Goal: Task Accomplishment & Management: Manage account settings

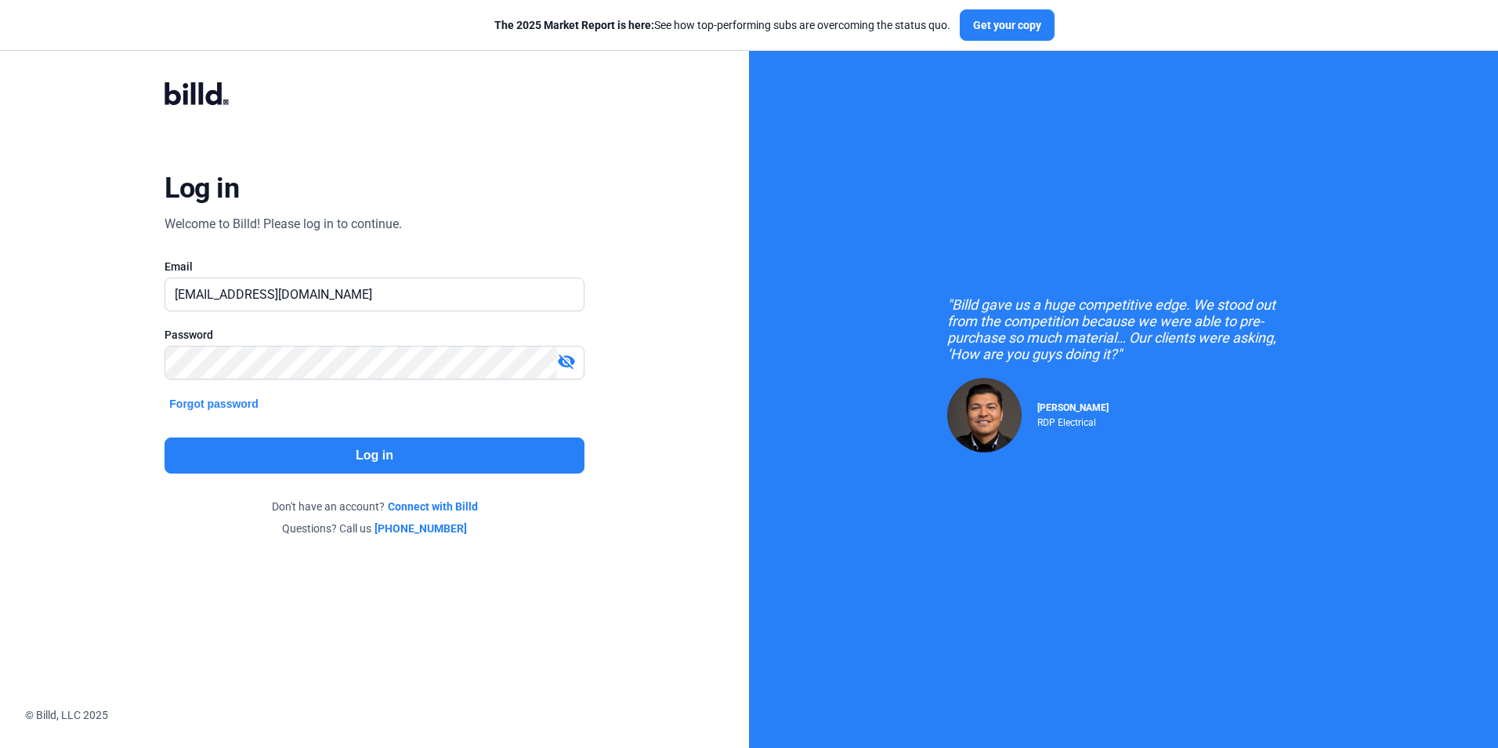
click at [425, 458] on button "Log in" at bounding box center [374, 455] width 419 height 36
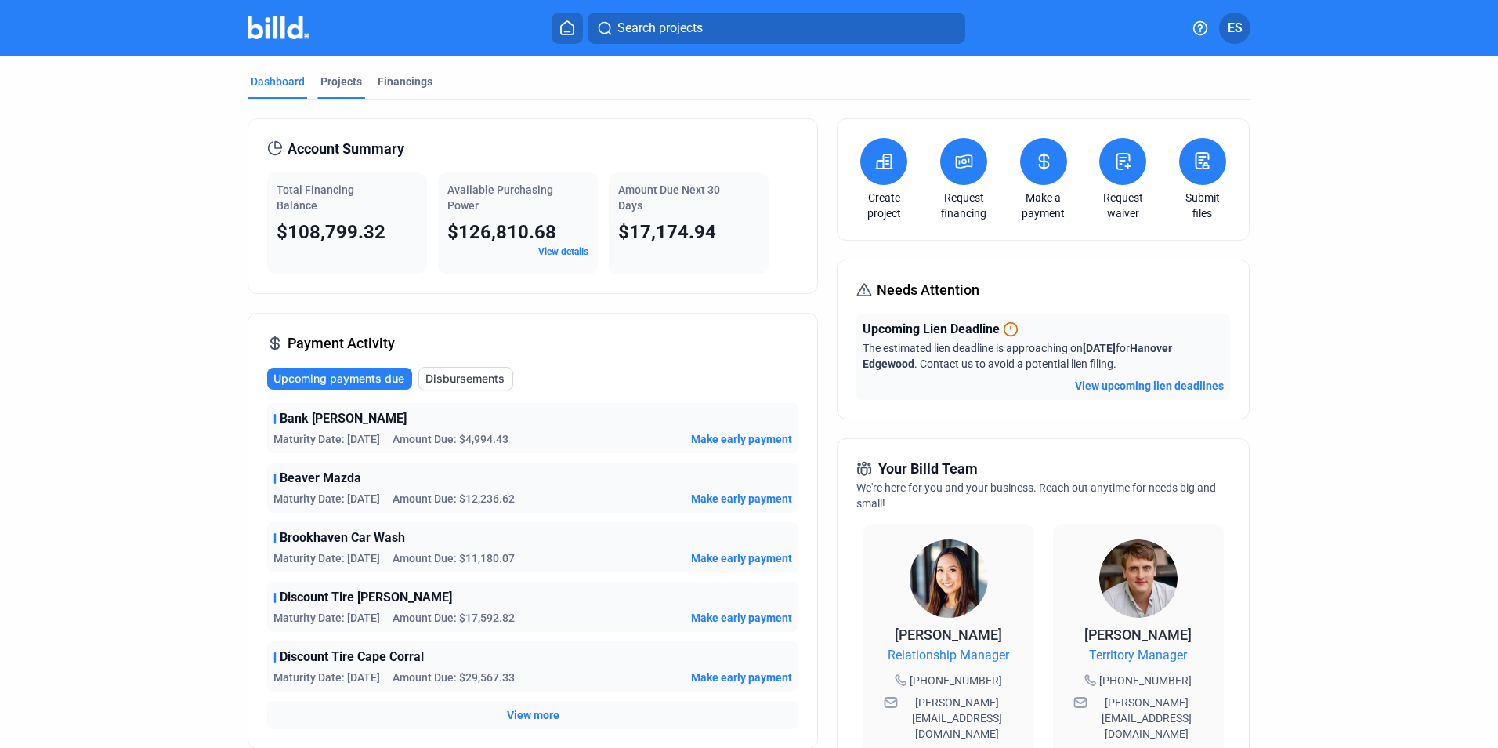
click at [342, 89] on div "Projects" at bounding box center [341, 86] width 48 height 25
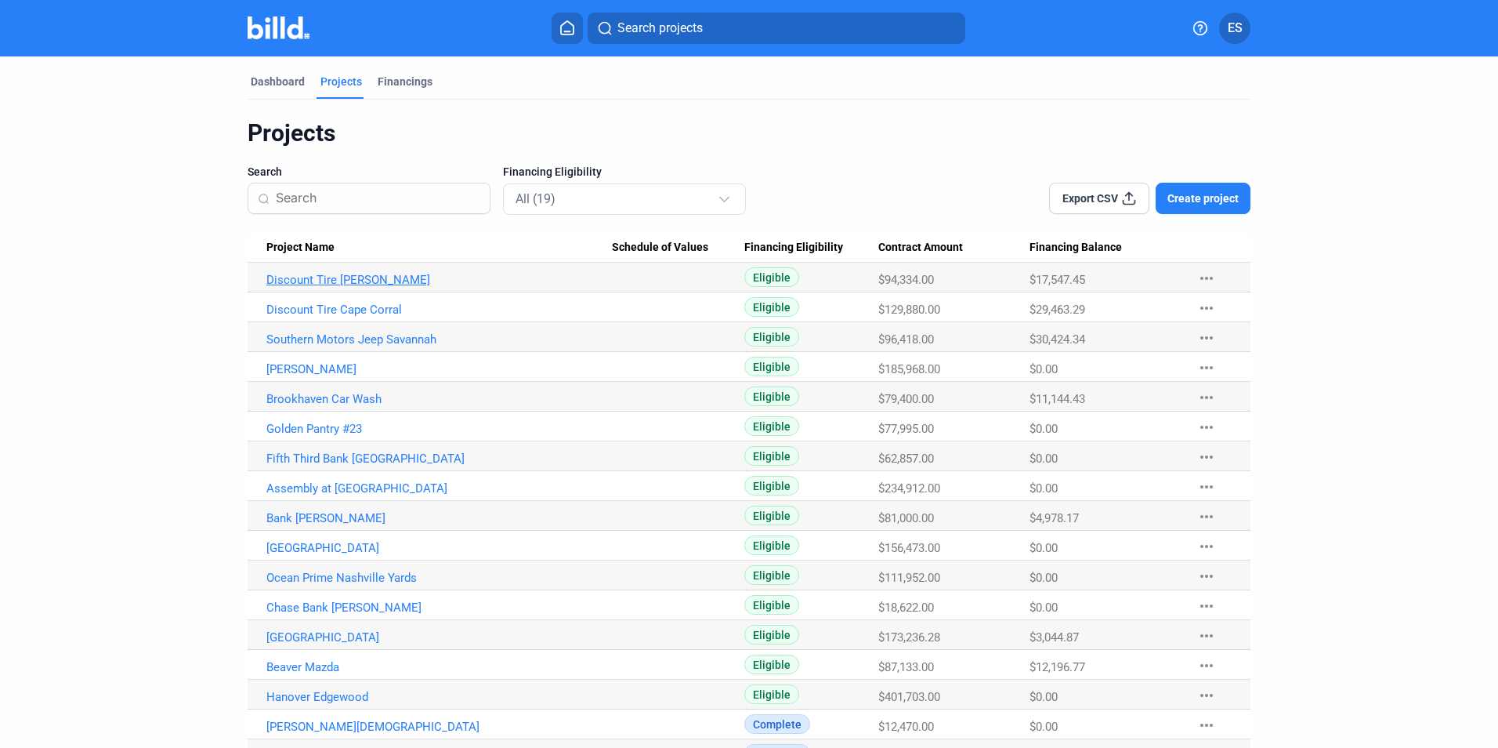
click at [344, 277] on link "Discount Tire [PERSON_NAME]" at bounding box center [439, 280] width 346 height 14
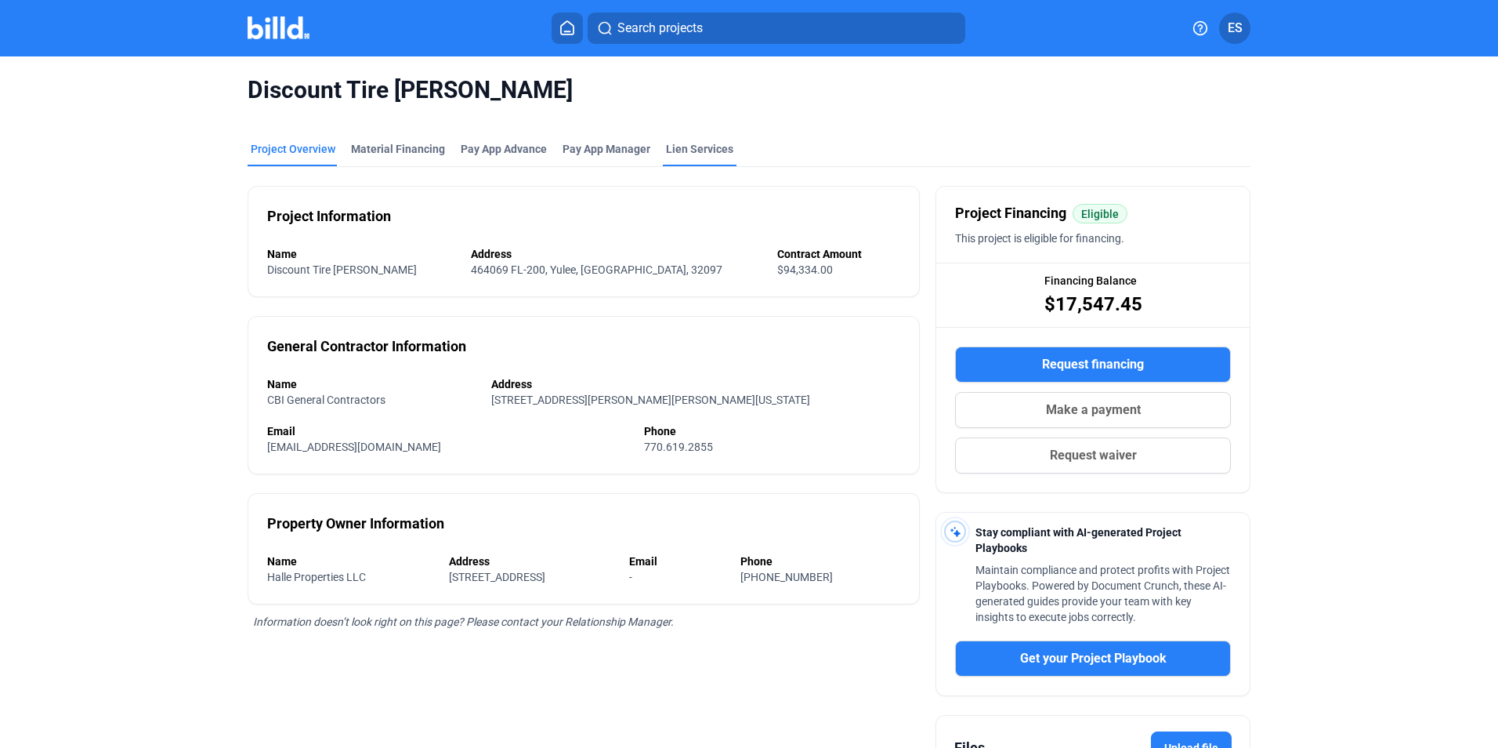
click at [705, 148] on div "Lien Services" at bounding box center [699, 149] width 67 height 16
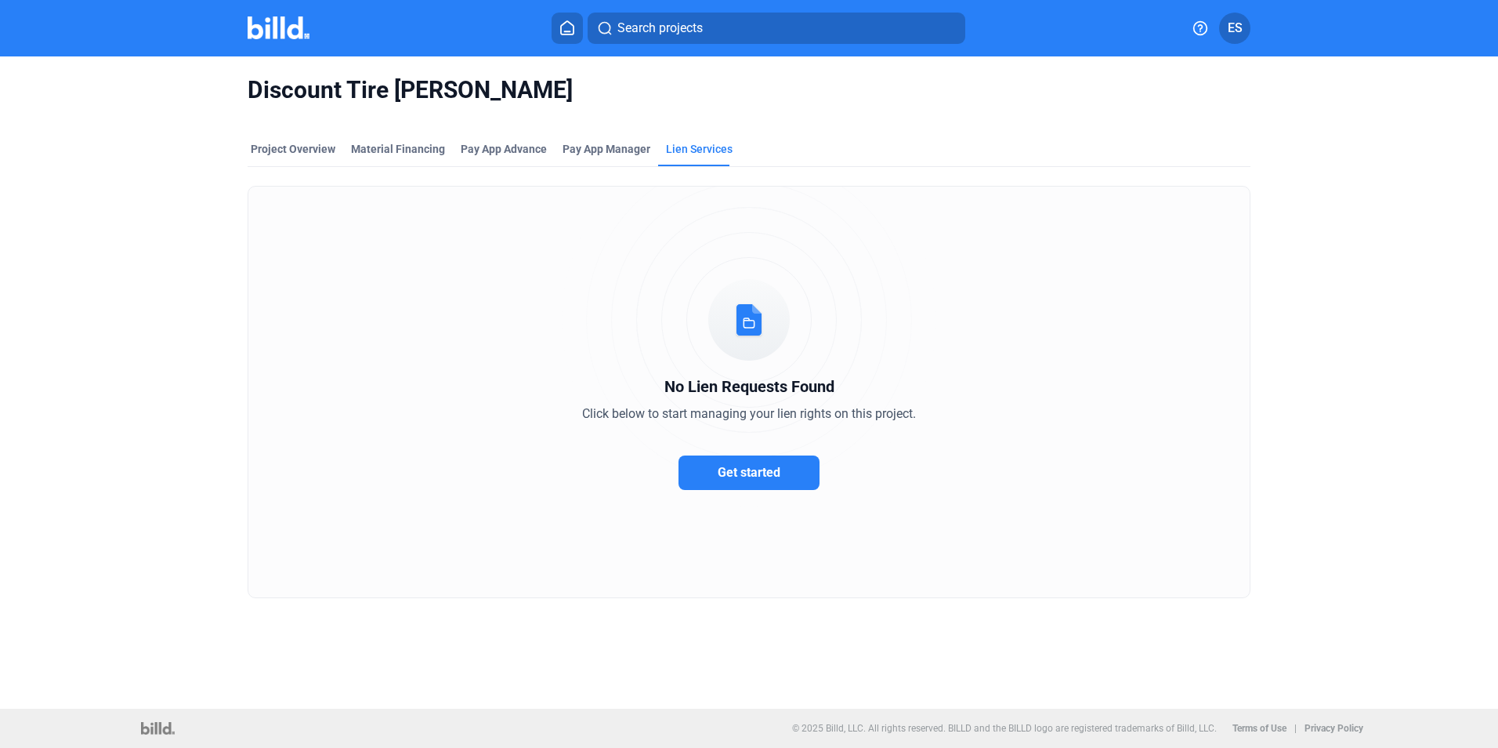
click at [342, 153] on div "Project Overview Material Financing Pay App Advance Pay App Manager Lien Servic…" at bounding box center [749, 153] width 1003 height 25
click at [326, 153] on div "Project Overview" at bounding box center [293, 149] width 85 height 16
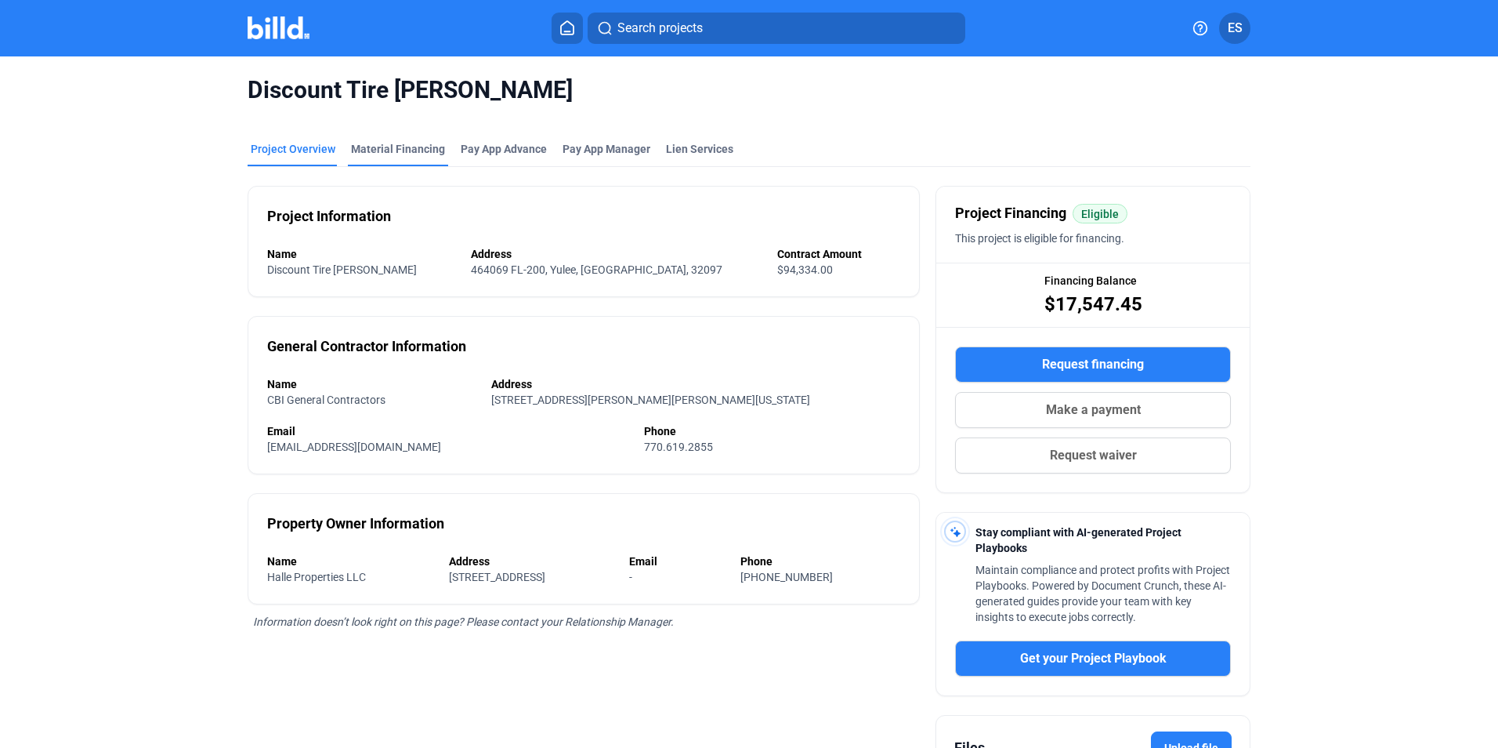
click at [433, 150] on div "Material Financing" at bounding box center [398, 149] width 94 height 16
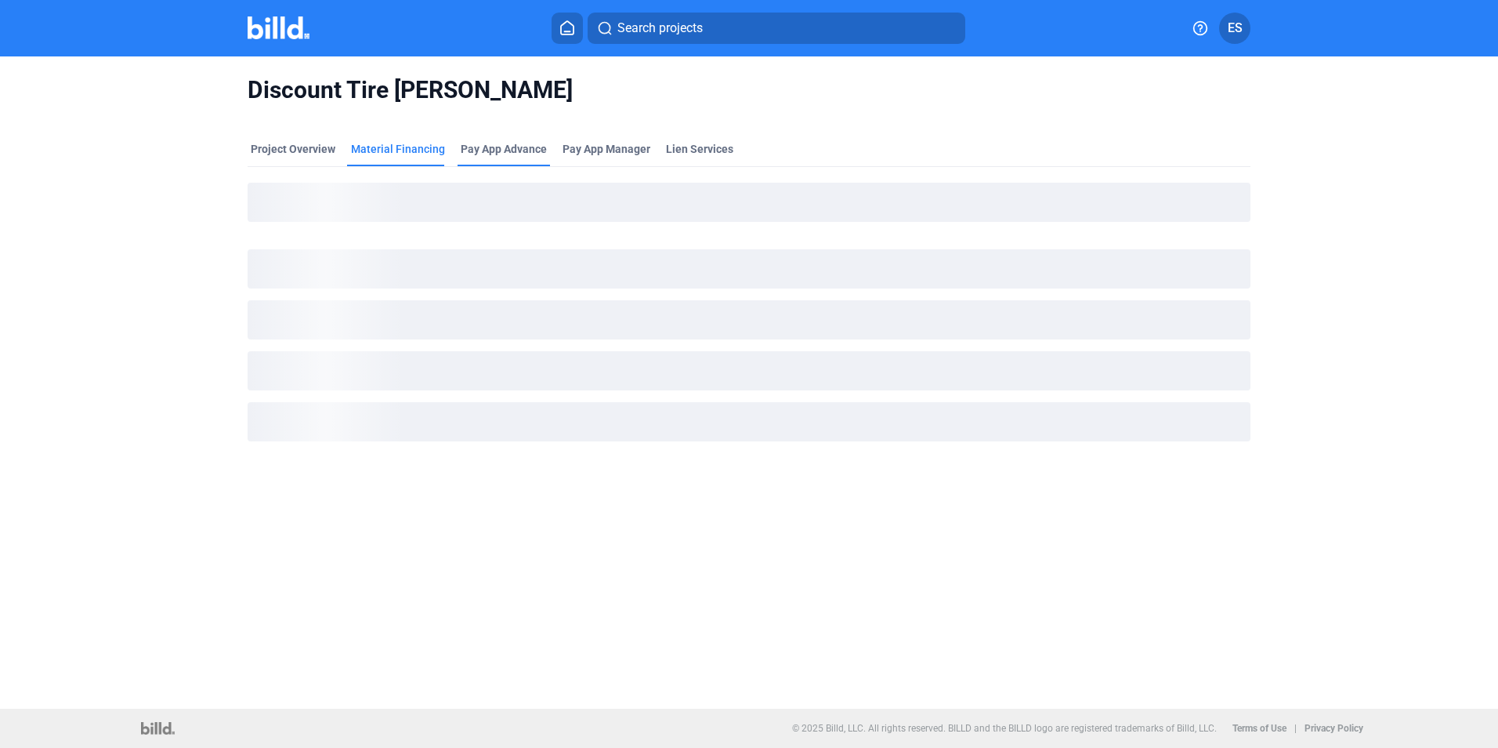
click at [508, 150] on div "Pay App Advance" at bounding box center [504, 149] width 86 height 16
click at [649, 156] on div "Project Overview Material Financing Pay App Advance Pay App Manager Lien Servic…" at bounding box center [749, 153] width 1003 height 25
click at [642, 156] on span "Pay App Manager" at bounding box center [607, 149] width 88 height 16
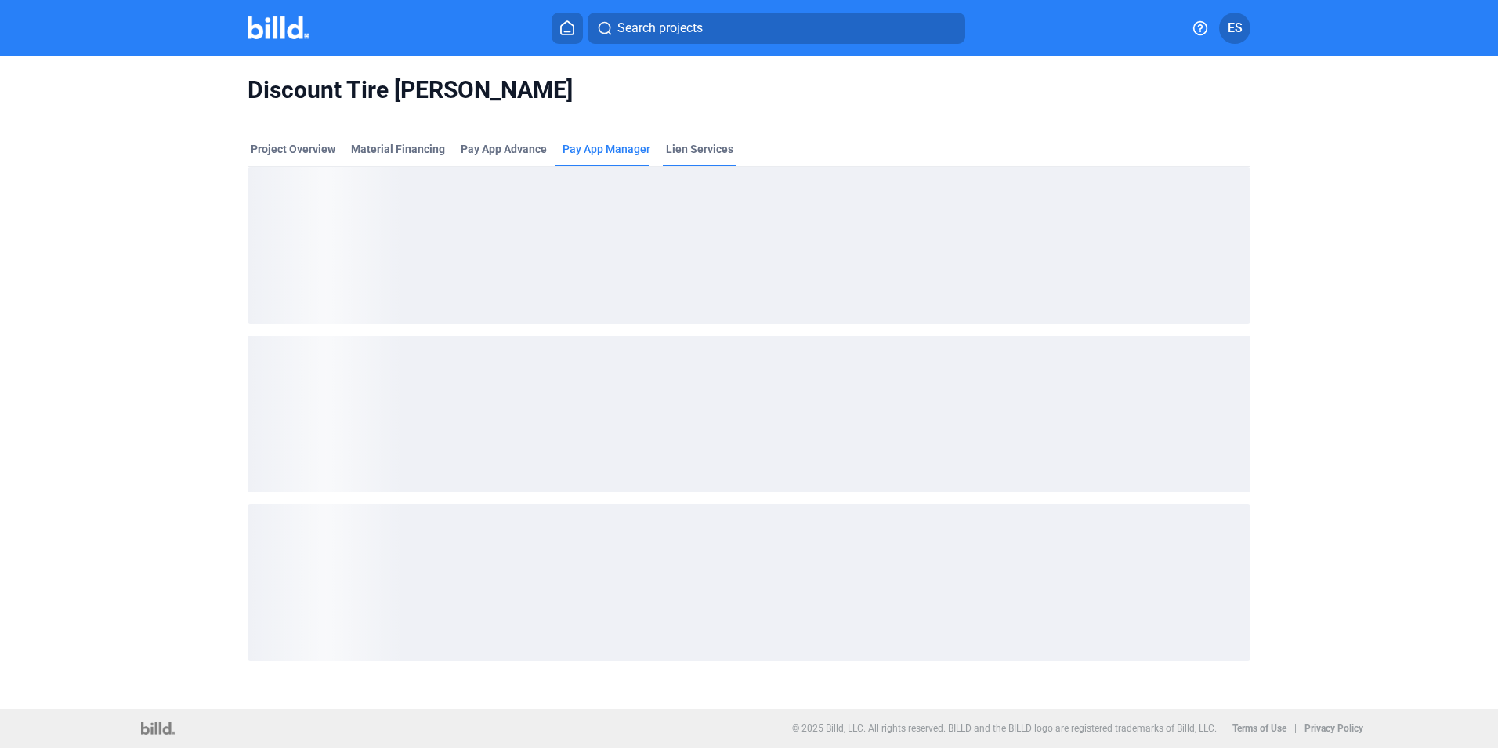
click at [680, 155] on div "Lien Services" at bounding box center [699, 149] width 67 height 16
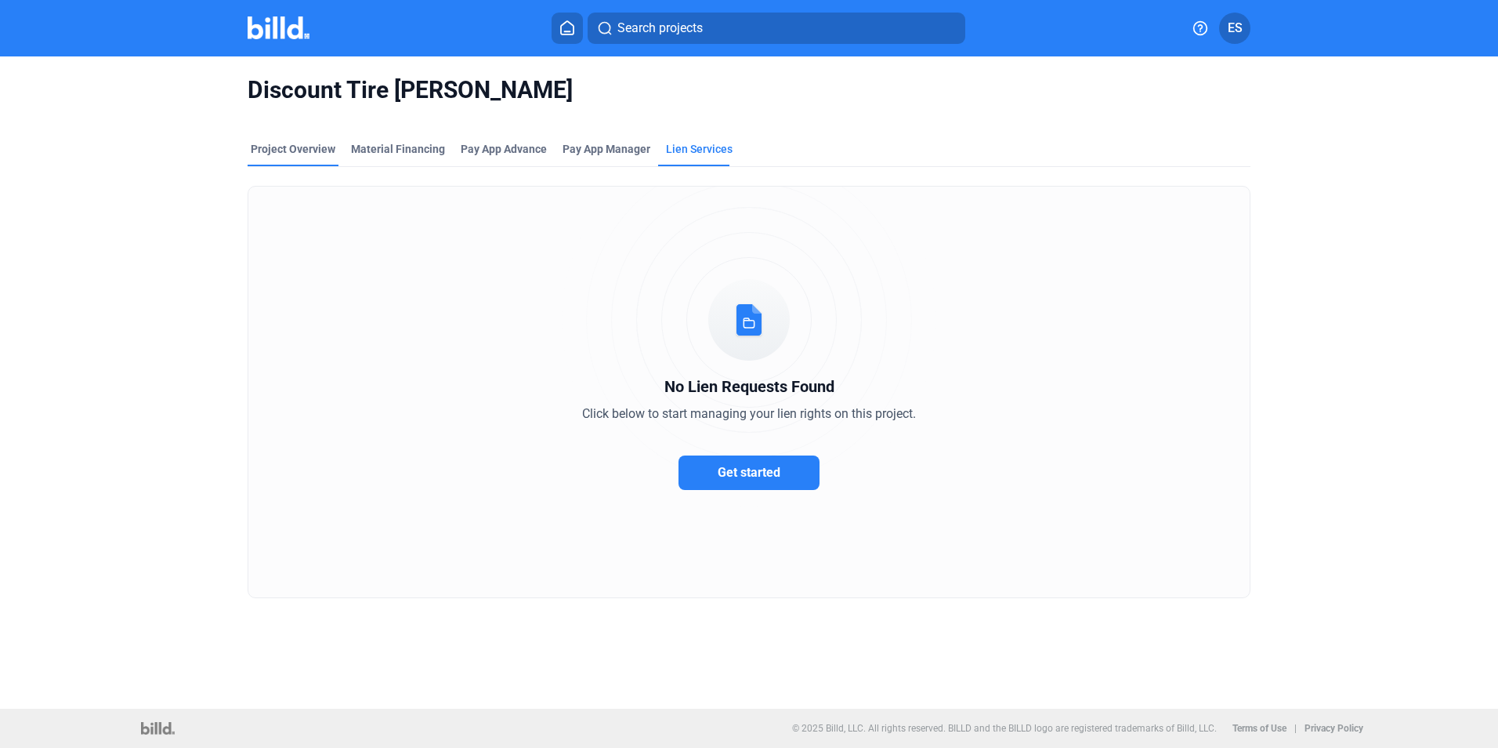
click at [272, 152] on div "Project Overview" at bounding box center [293, 149] width 85 height 16
